Goal: Task Accomplishment & Management: Use online tool/utility

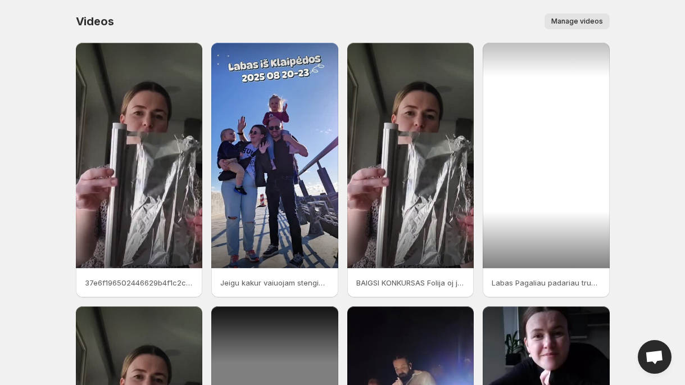
click at [549, 208] on div at bounding box center [546, 155] width 127 height 225
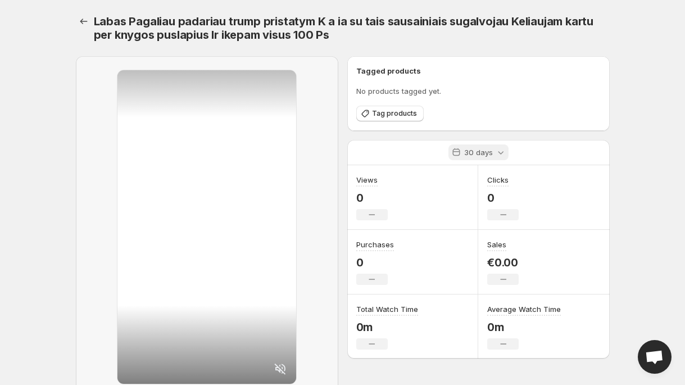
click at [497, 153] on icon at bounding box center [500, 152] width 11 height 11
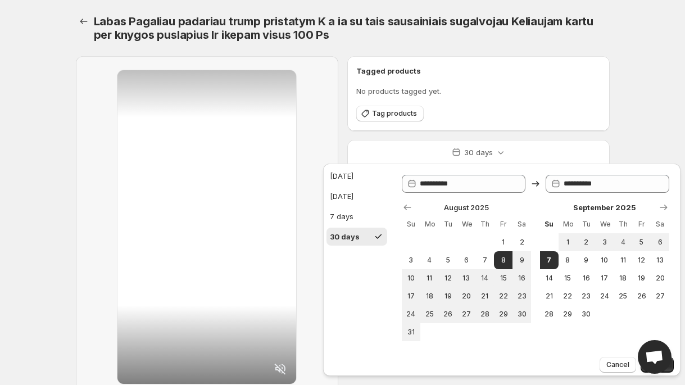
click at [540, 147] on div "30 days" at bounding box center [478, 152] width 262 height 25
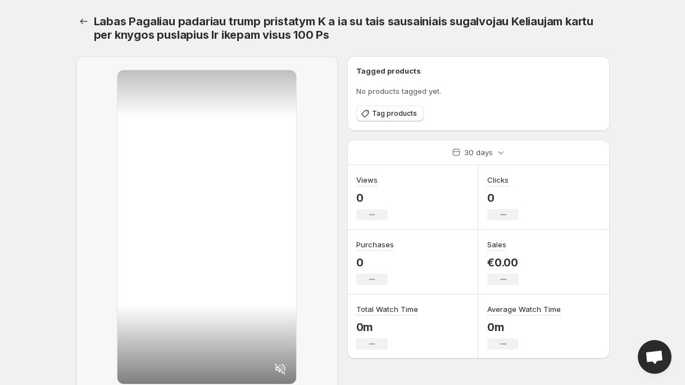
click at [530, 136] on div "Tagged products No products tagged yet. Tag products 30 days Views 0 No change …" at bounding box center [473, 202] width 271 height 311
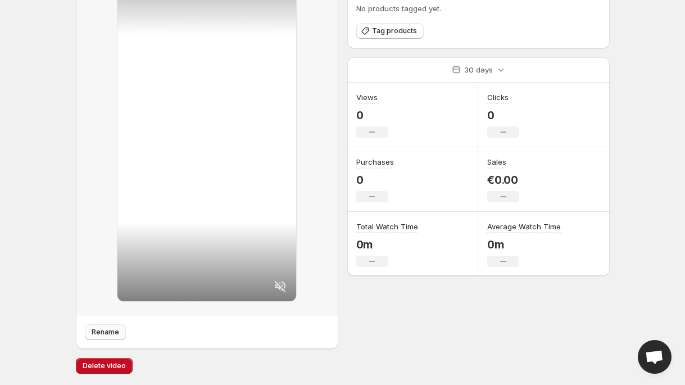
click at [113, 327] on button "Rename" at bounding box center [105, 332] width 41 height 16
type input "**********"
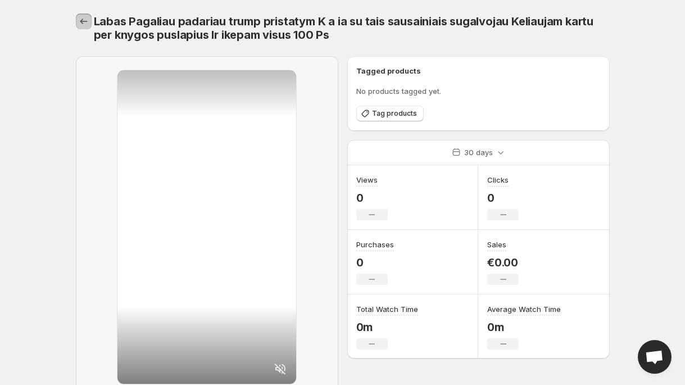
click at [85, 21] on icon "Settings" at bounding box center [83, 21] width 11 height 11
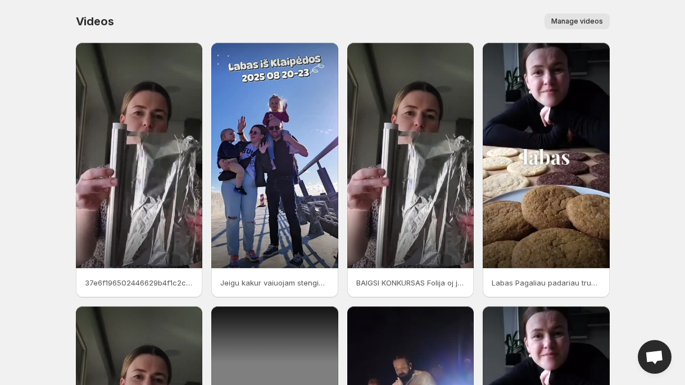
click at [585, 20] on span "Manage videos" at bounding box center [577, 21] width 52 height 9
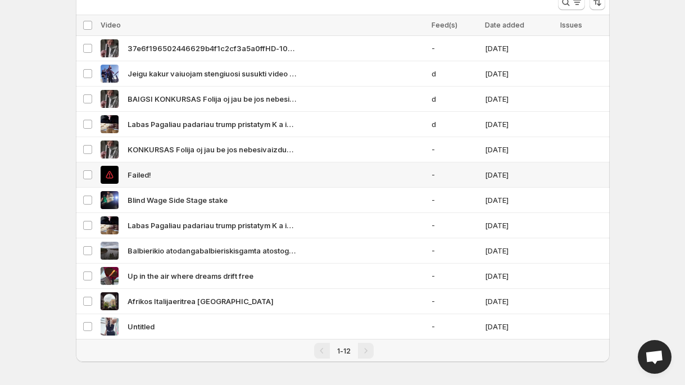
scroll to position [57, 0]
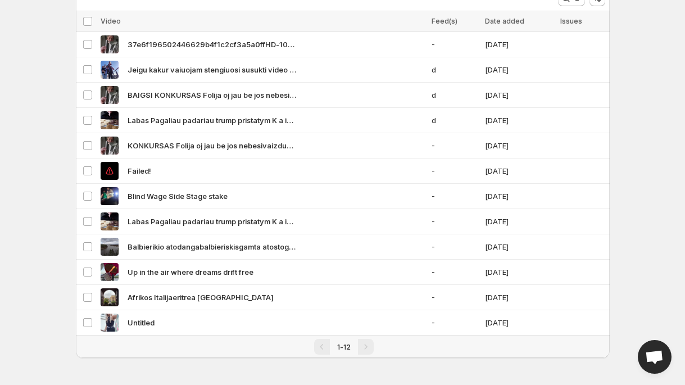
click at [246, 365] on div "Manage Videos. This page is ready Manage Videos More actions More actions More …" at bounding box center [342, 164] width 561 height 442
click at [184, 326] on div "Untitled" at bounding box center [263, 323] width 324 height 18
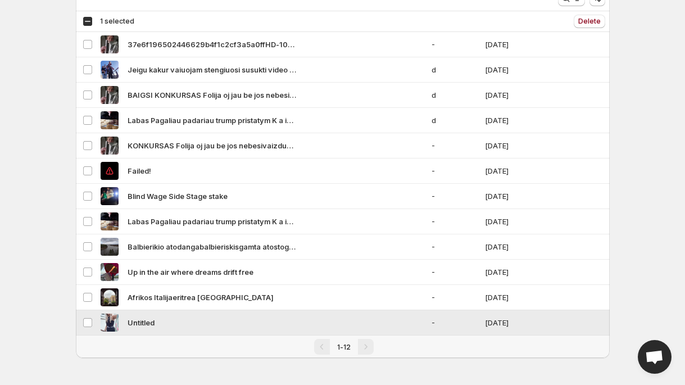
click at [148, 318] on span "Untitled" at bounding box center [141, 322] width 27 height 11
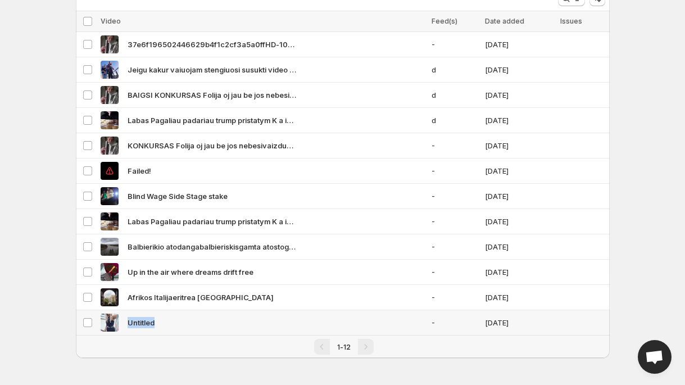
click at [148, 318] on span "Untitled" at bounding box center [141, 322] width 27 height 11
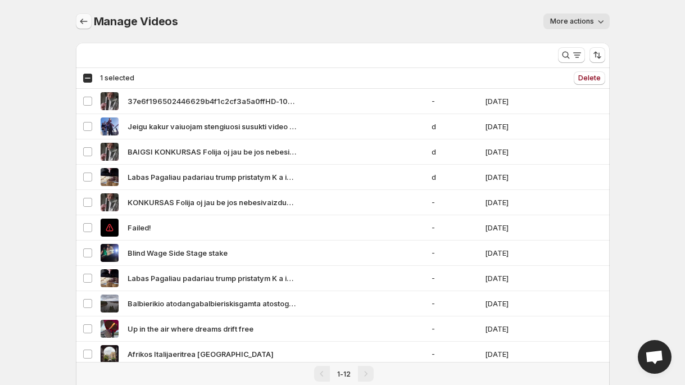
click at [85, 22] on icon "Manage Videos" at bounding box center [83, 21] width 11 height 11
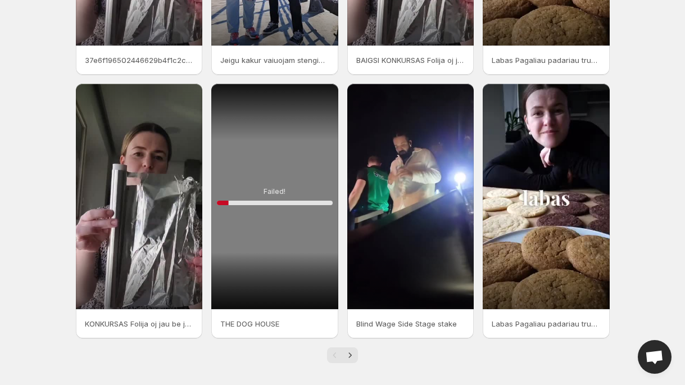
scroll to position [228, 0]
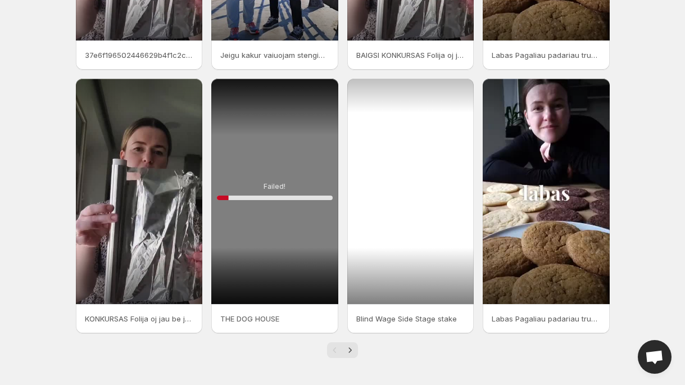
click at [394, 239] on div at bounding box center [410, 191] width 127 height 225
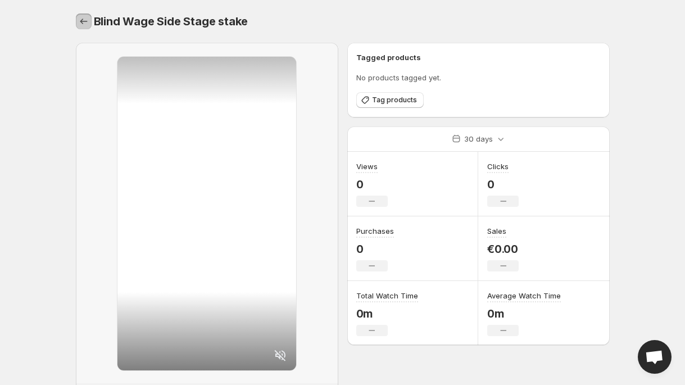
click at [82, 20] on icon "Settings" at bounding box center [83, 21] width 11 height 11
